Goal: Transaction & Acquisition: Purchase product/service

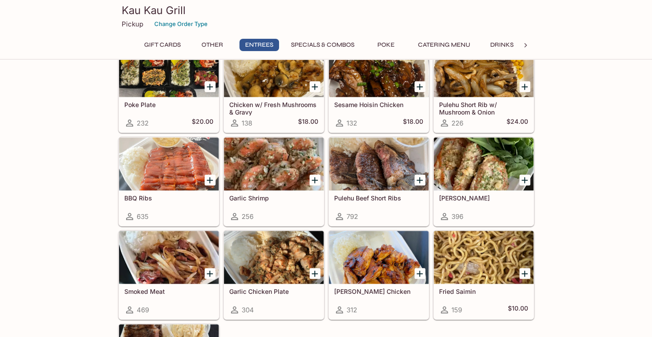
scroll to position [534, 0]
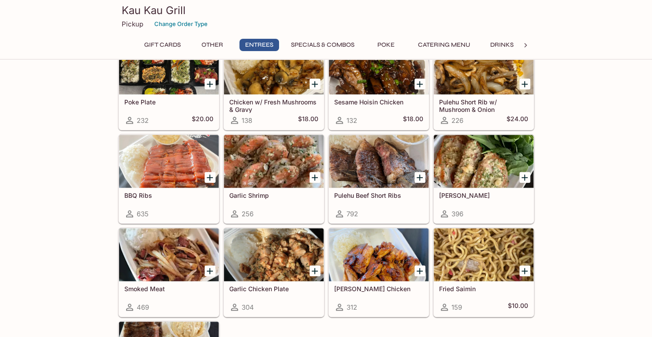
click at [380, 158] on div at bounding box center [379, 161] width 100 height 53
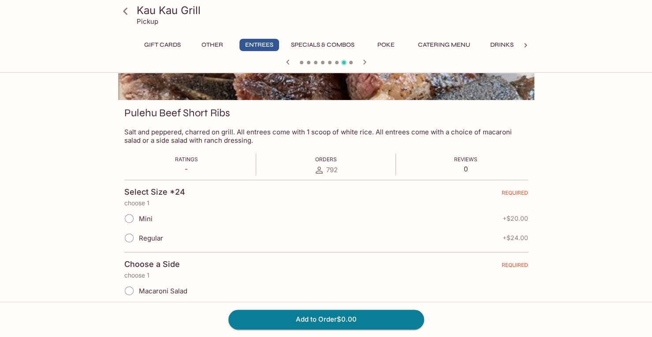
scroll to position [130, 0]
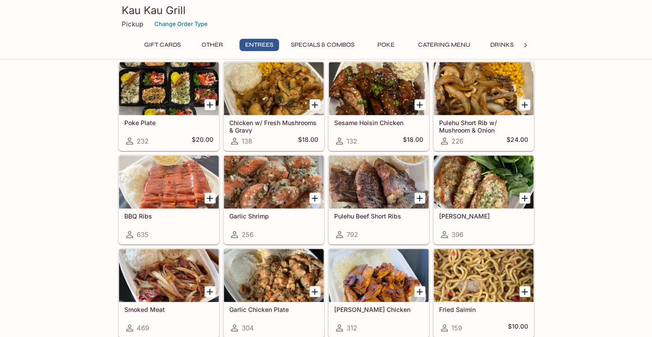
scroll to position [513, 0]
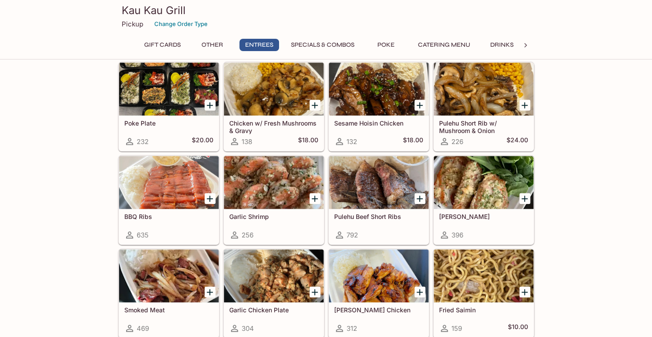
click at [471, 86] on div at bounding box center [484, 89] width 100 height 53
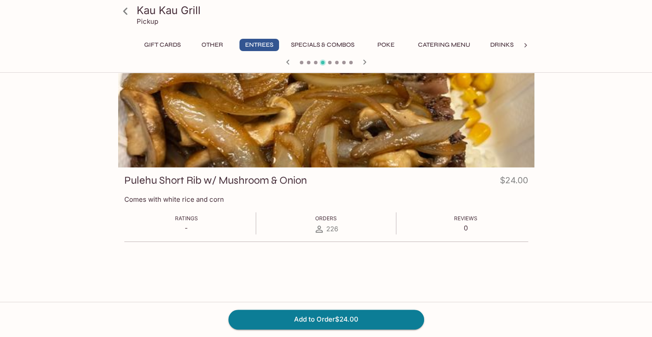
scroll to position [24, 0]
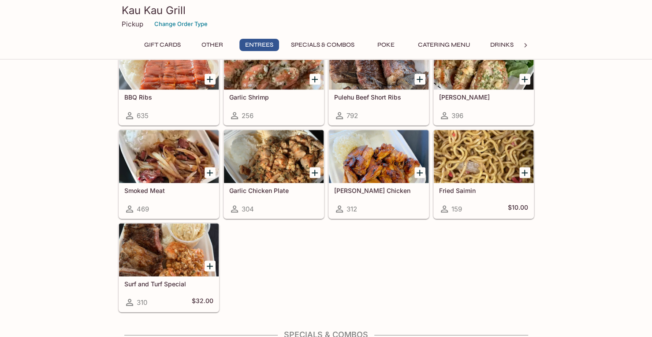
scroll to position [634, 0]
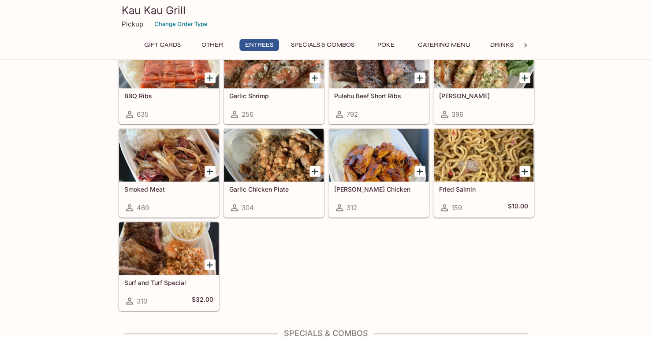
click at [284, 146] on div at bounding box center [274, 155] width 100 height 53
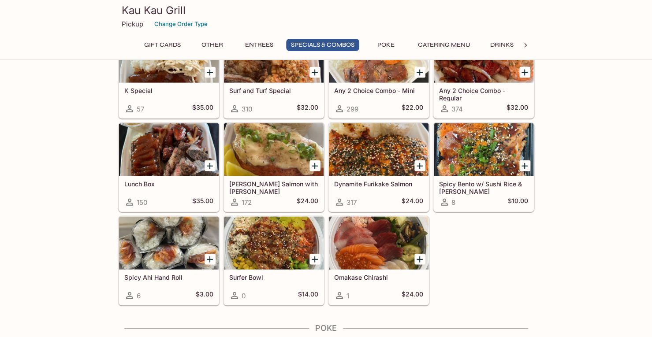
scroll to position [1139, 0]
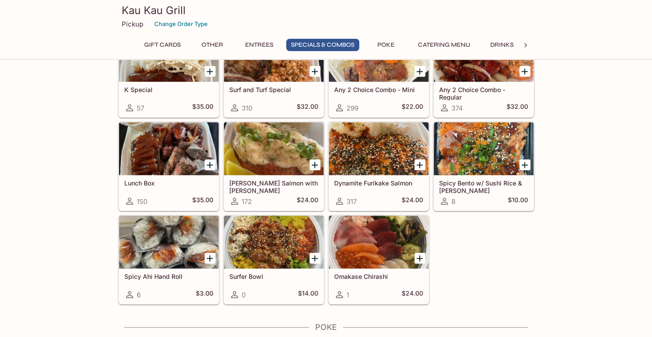
click at [142, 158] on div at bounding box center [169, 148] width 100 height 53
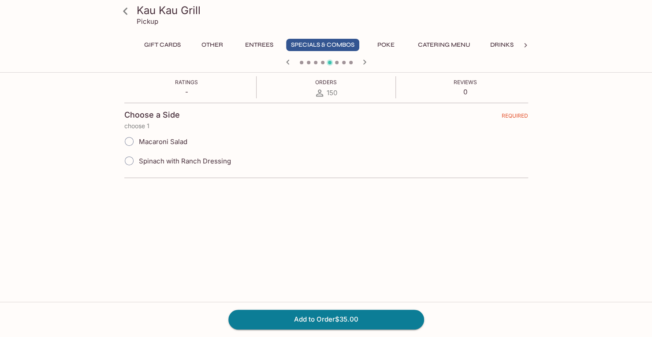
scroll to position [113, 0]
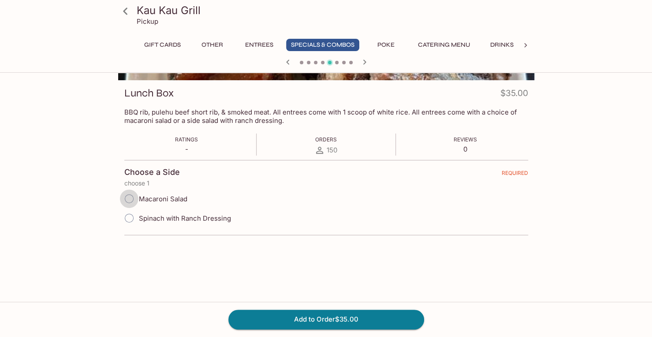
click at [127, 197] on input "Macaroni Salad" at bounding box center [129, 198] width 19 height 19
radio input "true"
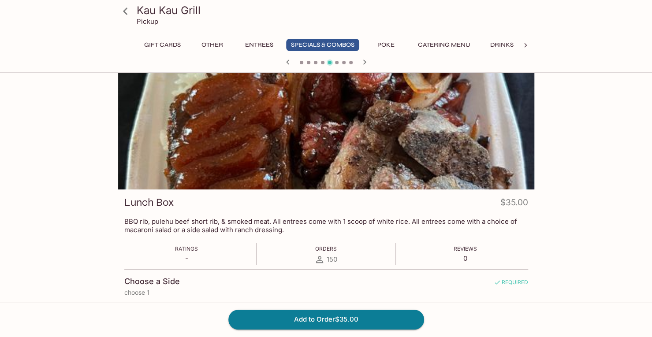
scroll to position [0, 0]
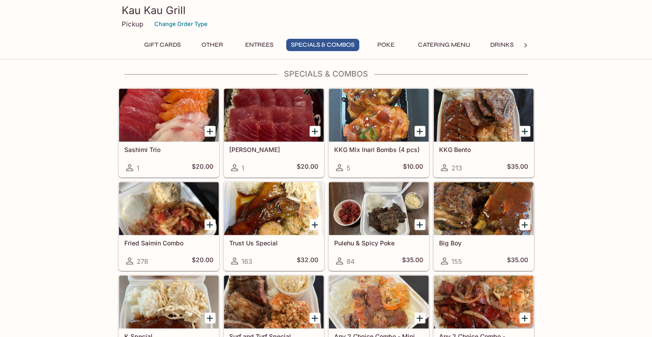
scroll to position [894, 0]
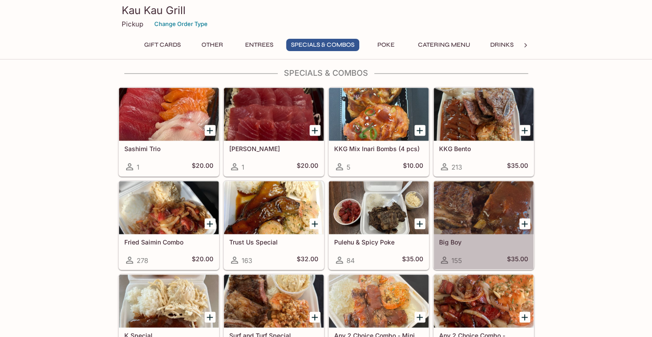
click at [467, 207] on div at bounding box center [484, 207] width 100 height 53
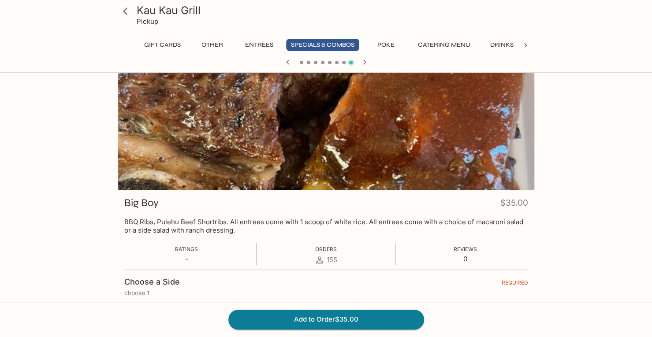
scroll to position [0, 0]
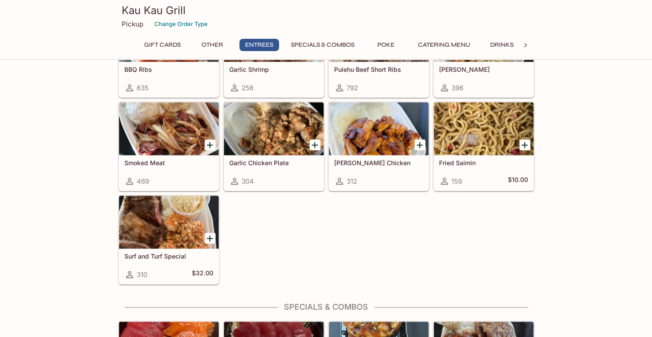
scroll to position [656, 0]
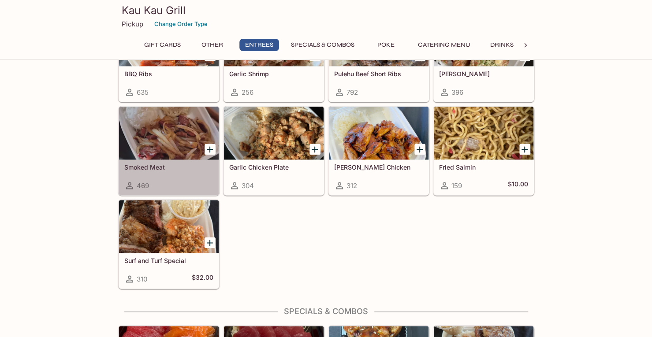
click at [183, 115] on div at bounding box center [169, 133] width 100 height 53
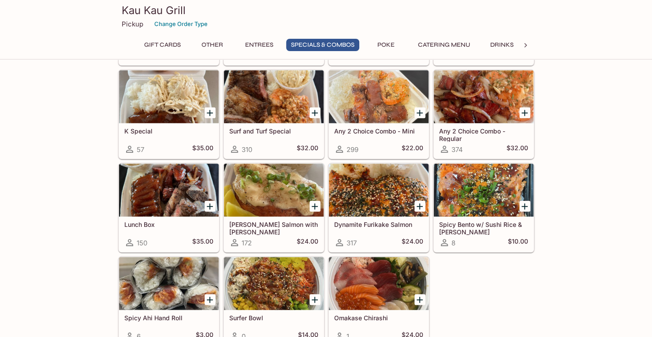
scroll to position [1099, 0]
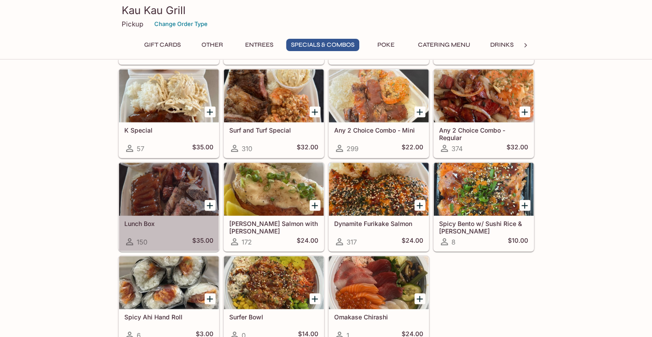
click at [171, 200] on div at bounding box center [169, 189] width 100 height 53
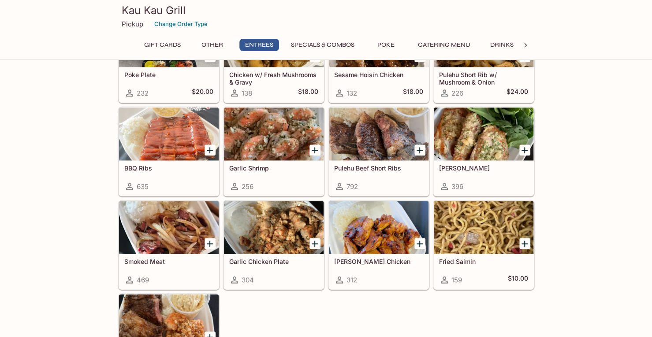
scroll to position [522, 0]
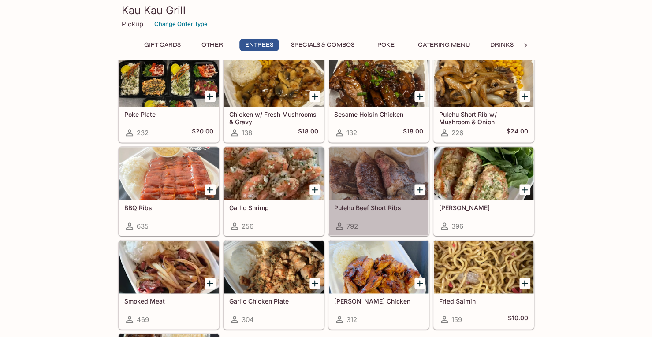
click at [368, 170] on div at bounding box center [379, 173] width 100 height 53
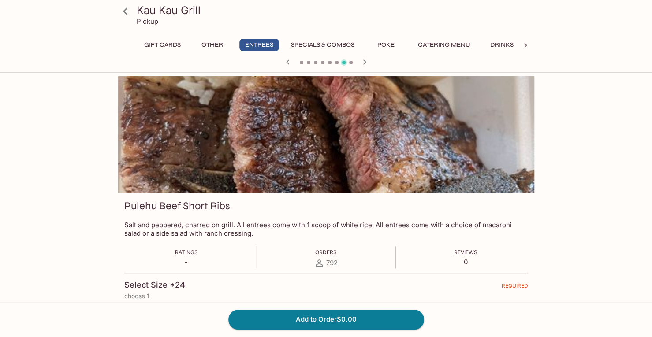
scroll to position [130, 0]
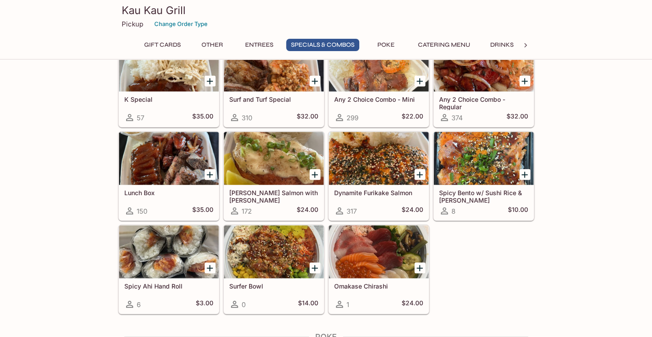
scroll to position [1132, 0]
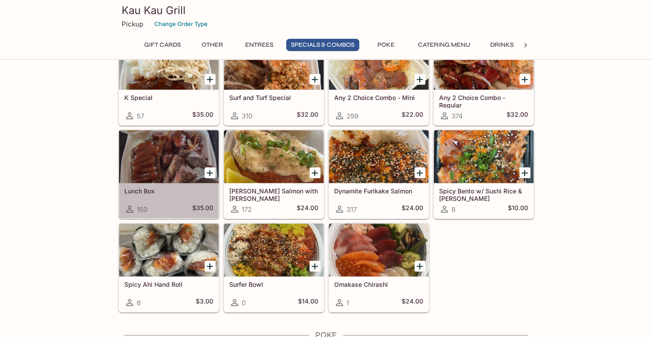
click at [180, 162] on div at bounding box center [169, 156] width 100 height 53
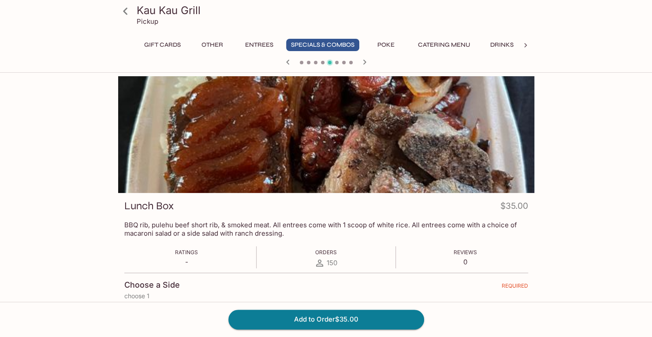
click at [315, 323] on button "Add to Order $35.00" at bounding box center [326, 319] width 196 height 19
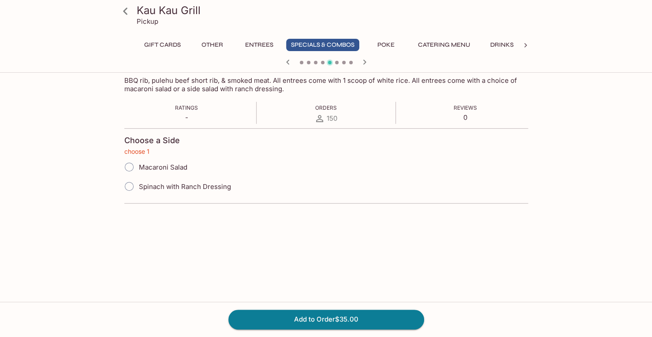
scroll to position [146, 0]
click at [155, 168] on span "Macaroni Salad" at bounding box center [163, 166] width 48 height 8
click at [138, 168] on input "Macaroni Salad" at bounding box center [129, 165] width 19 height 19
radio input "true"
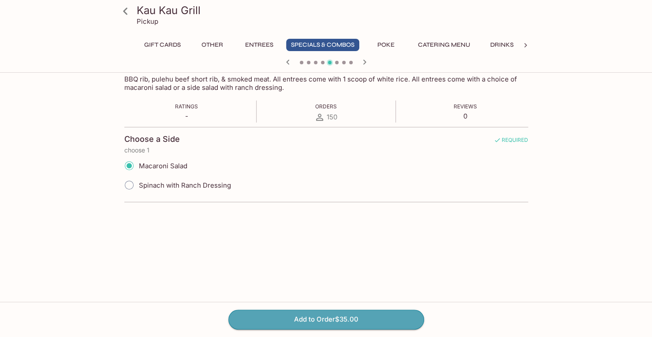
click at [277, 323] on button "Add to Order $35.00" at bounding box center [326, 319] width 196 height 19
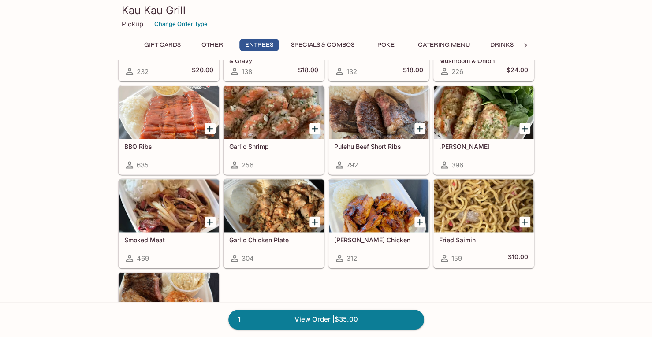
scroll to position [582, 0]
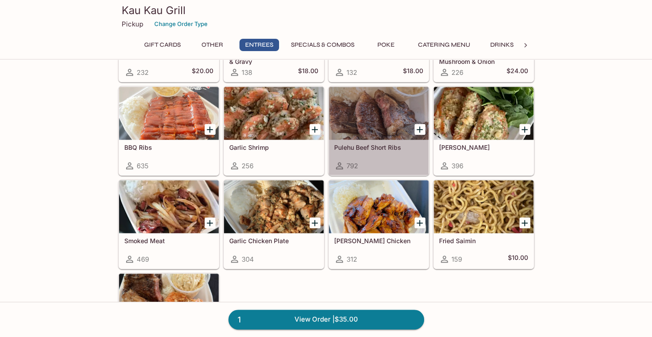
click at [372, 122] on div at bounding box center [379, 113] width 100 height 53
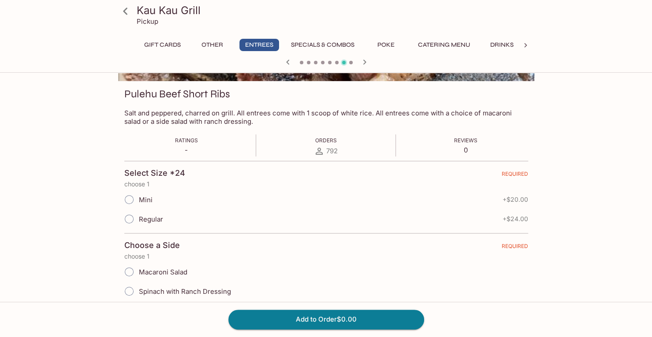
scroll to position [130, 0]
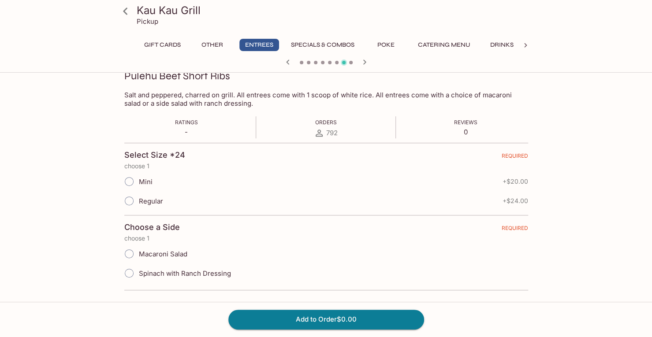
click at [152, 201] on span "Regular" at bounding box center [151, 201] width 24 height 8
click at [138, 201] on input "Regular" at bounding box center [129, 201] width 19 height 19
radio input "true"
click at [164, 258] on label "Macaroni Salad" at bounding box center [153, 253] width 68 height 19
click at [138, 258] on input "Macaroni Salad" at bounding box center [129, 254] width 19 height 19
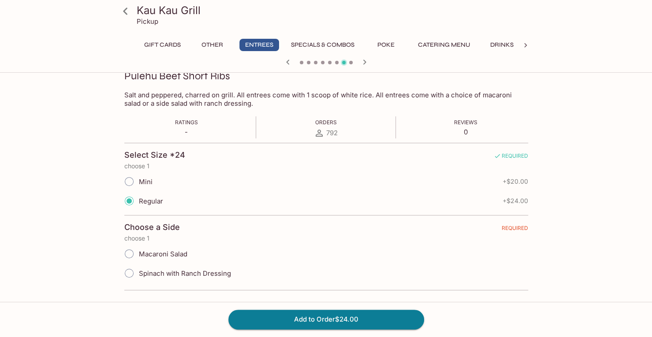
radio input "true"
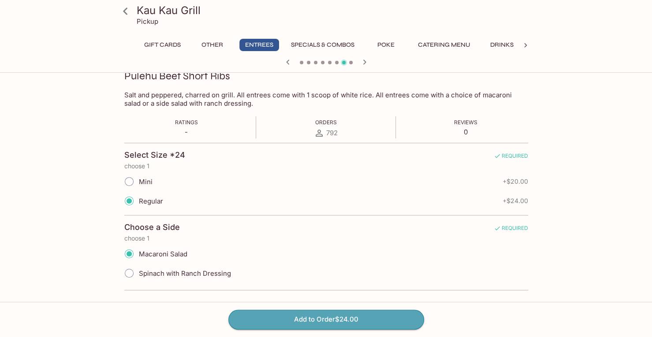
click at [265, 325] on button "Add to Order $24.00" at bounding box center [326, 319] width 196 height 19
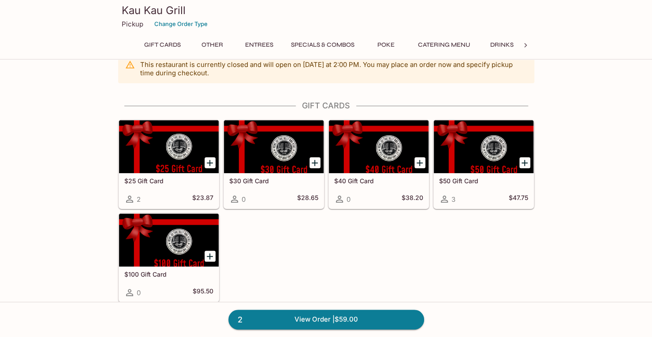
scroll to position [17, 0]
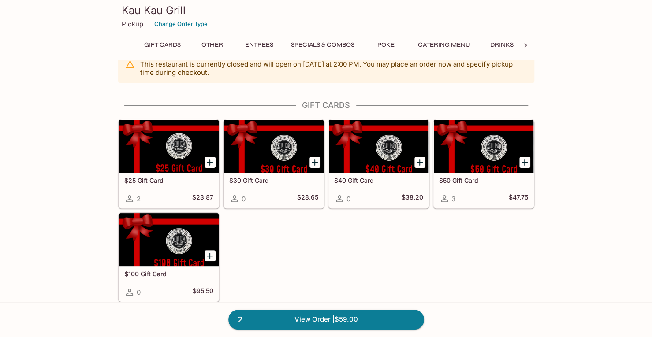
click at [325, 308] on div "2 View Order | $59.00" at bounding box center [326, 319] width 652 height 35
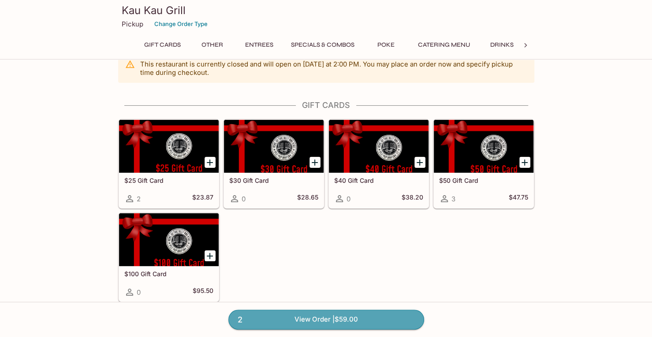
click at [325, 314] on link "2 View Order | $59.00" at bounding box center [326, 319] width 196 height 19
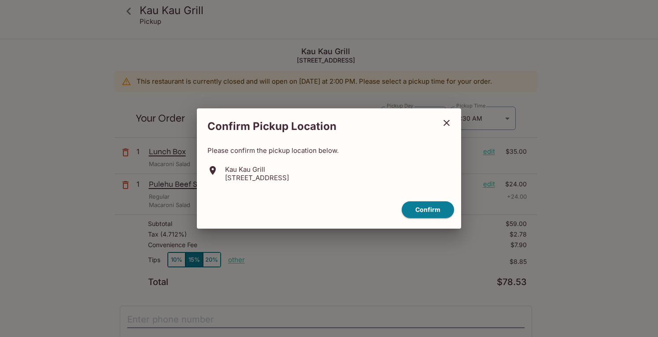
drag, startPoint x: 225, startPoint y: 176, endPoint x: 389, endPoint y: 185, distance: 164.1
click at [389, 185] on div "Please confirm the pickup location below. [GEOGRAPHIC_DATA] [STREET_ADDRESS]" at bounding box center [329, 163] width 264 height 53
copy p "[STREET_ADDRESS]"
click at [425, 206] on button "Confirm" at bounding box center [428, 209] width 52 height 17
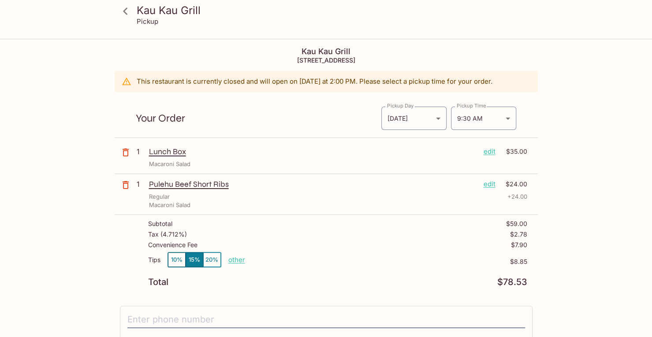
click at [237, 259] on p "other" at bounding box center [236, 260] width 17 height 8
type input "0.00"
click at [371, 297] on div "[GEOGRAPHIC_DATA] [STREET_ADDRESS] This restaurant is currently closed and will…" at bounding box center [326, 268] width 423 height 456
